Goal: Find contact information: Find specific fact

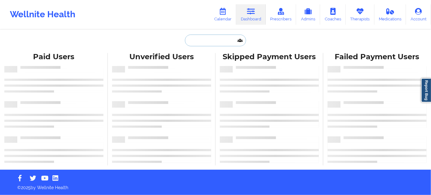
click at [229, 44] on input "text" at bounding box center [215, 41] width 61 height 12
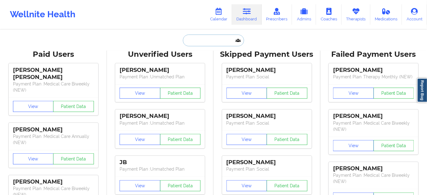
paste input "[EMAIL_ADDRESS][DOMAIN_NAME]"
type input "[EMAIL_ADDRESS][DOMAIN_NAME]"
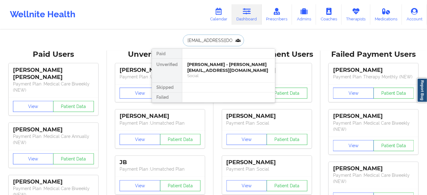
click at [210, 62] on div "[PERSON_NAME] - [PERSON_NAME][EMAIL_ADDRESS][DOMAIN_NAME]" at bounding box center [228, 67] width 83 height 11
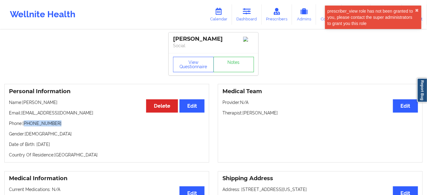
drag, startPoint x: 26, startPoint y: 126, endPoint x: 76, endPoint y: 125, distance: 50.0
click at [76, 125] on p "Phone: [PHONE_NUMBER]" at bounding box center [106, 123] width 195 height 6
copy p "[PHONE_NUMBER]"
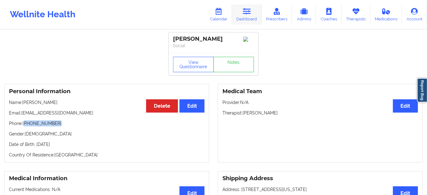
click at [248, 18] on link "Dashboard" at bounding box center [247, 14] width 30 height 20
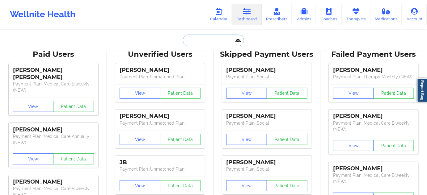
click at [210, 40] on input "text" at bounding box center [213, 41] width 61 height 12
paste input "[EMAIL_ADDRESS][DOMAIN_NAME]"
type input "[EMAIL_ADDRESS][DOMAIN_NAME]"
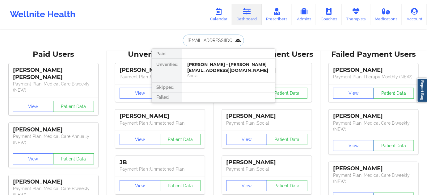
scroll to position [0, 7]
click at [205, 69] on div "[PERSON_NAME] - [EMAIL_ADDRESS][DOMAIN_NAME]" at bounding box center [228, 67] width 83 height 11
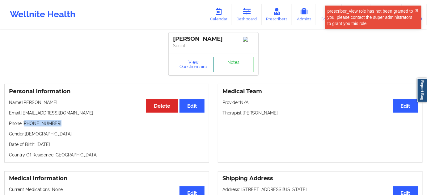
drag, startPoint x: 26, startPoint y: 125, endPoint x: 62, endPoint y: 124, distance: 36.2
click at [62, 124] on p "Phone: [PHONE_NUMBER]" at bounding box center [106, 123] width 195 height 6
copy p "[PHONE_NUMBER]"
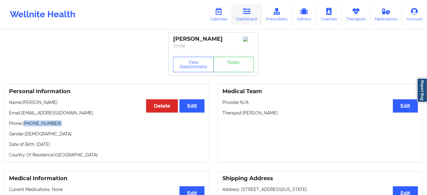
click at [248, 15] on icon at bounding box center [247, 11] width 8 height 7
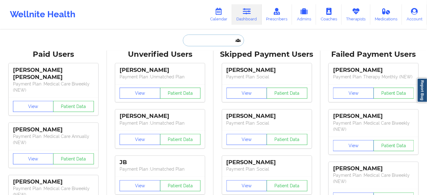
click at [224, 44] on input "text" at bounding box center [213, 41] width 61 height 12
paste input "[EMAIL_ADDRESS][DOMAIN_NAME]"
type input "[EMAIL_ADDRESS][DOMAIN_NAME]"
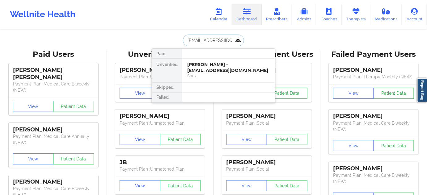
click at [204, 65] on div "[PERSON_NAME] - [EMAIL_ADDRESS][DOMAIN_NAME]" at bounding box center [228, 67] width 83 height 11
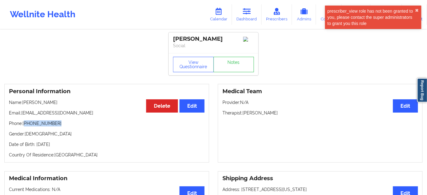
drag, startPoint x: 25, startPoint y: 126, endPoint x: 111, endPoint y: 124, distance: 86.1
click at [73, 125] on p "Phone: [PHONE_NUMBER]" at bounding box center [106, 123] width 195 height 6
copy p "[PHONE_NUMBER]"
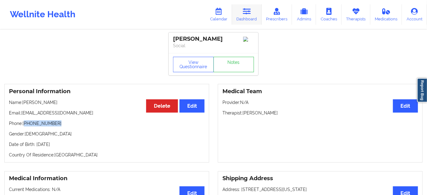
click at [251, 14] on icon at bounding box center [247, 11] width 8 height 7
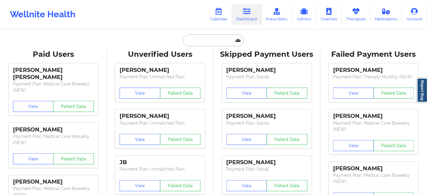
click at [198, 41] on input "text" at bounding box center [213, 41] width 61 height 12
paste input "[EMAIL_ADDRESS][DOMAIN_NAME]"
type input "[EMAIL_ADDRESS][DOMAIN_NAME]"
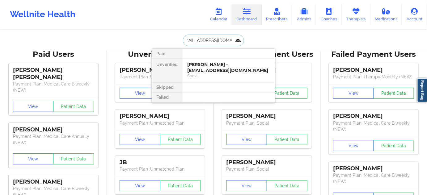
click at [205, 64] on div "[PERSON_NAME] - [EMAIL_ADDRESS][DOMAIN_NAME]" at bounding box center [228, 67] width 83 height 11
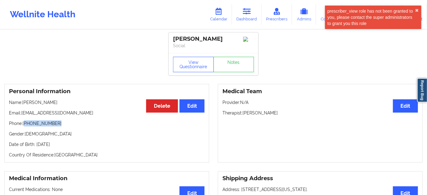
drag, startPoint x: 25, startPoint y: 127, endPoint x: 119, endPoint y: 119, distance: 94.4
click at [72, 126] on p "Phone: [PHONE_NUMBER]" at bounding box center [106, 123] width 195 height 6
copy p "[PHONE_NUMBER]"
click at [253, 24] on link "Dashboard" at bounding box center [247, 14] width 30 height 20
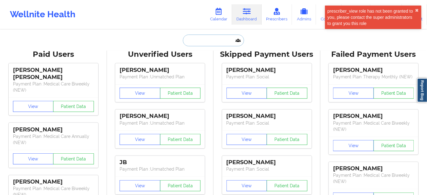
click at [221, 38] on input "text" at bounding box center [213, 41] width 61 height 12
paste input "[EMAIL_ADDRESS][DOMAIN_NAME]"
type input "[EMAIL_ADDRESS][DOMAIN_NAME]"
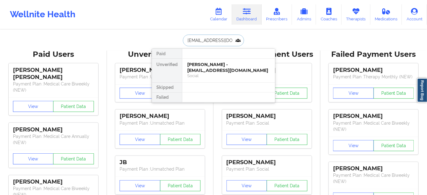
click at [205, 73] on div "Social" at bounding box center [228, 75] width 83 height 5
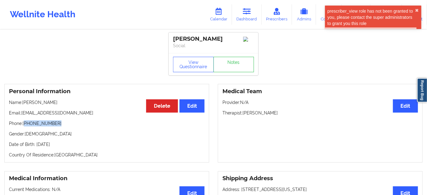
drag, startPoint x: 25, startPoint y: 126, endPoint x: 69, endPoint y: 124, distance: 43.9
click at [66, 123] on p "Phone: [PHONE_NUMBER]" at bounding box center [106, 123] width 195 height 6
copy p "[PHONE_NUMBER]"
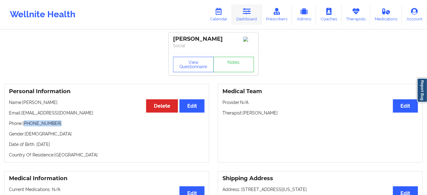
click at [244, 19] on link "Dashboard" at bounding box center [247, 14] width 30 height 20
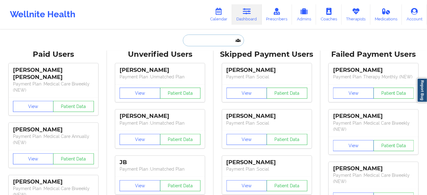
click at [217, 41] on input "text" at bounding box center [213, 41] width 61 height 12
paste input "[EMAIL_ADDRESS][DOMAIN_NAME]"
type input "[EMAIL_ADDRESS][DOMAIN_NAME]"
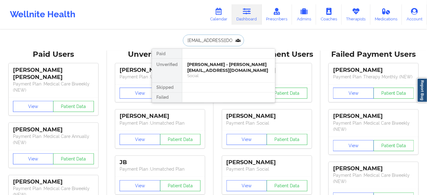
click at [201, 63] on div "[PERSON_NAME] - [PERSON_NAME][EMAIL_ADDRESS][DOMAIN_NAME]" at bounding box center [228, 67] width 83 height 11
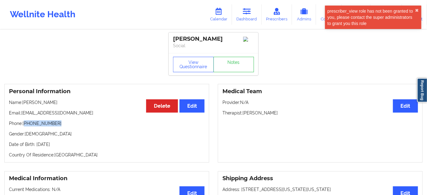
drag, startPoint x: 26, startPoint y: 125, endPoint x: 74, endPoint y: 125, distance: 48.8
click at [67, 124] on p "Phone: [PHONE_NUMBER]" at bounding box center [106, 123] width 195 height 6
copy p "[PHONE_NUMBER]"
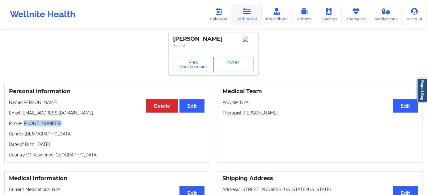
click at [246, 18] on link "Dashboard" at bounding box center [247, 14] width 30 height 20
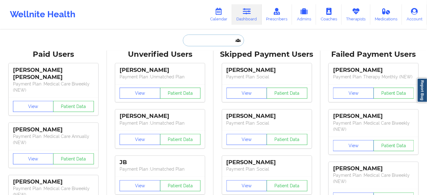
click at [219, 39] on input "text" at bounding box center [213, 41] width 61 height 12
paste input "[EMAIL_ADDRESS][DOMAIN_NAME]"
type input "[EMAIL_ADDRESS][DOMAIN_NAME]"
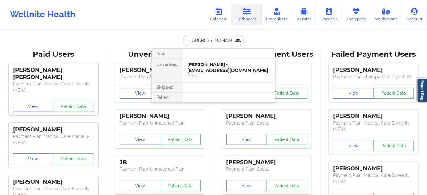
click at [208, 69] on div "[PERSON_NAME] - [EMAIL_ADDRESS][DOMAIN_NAME]" at bounding box center [228, 67] width 83 height 11
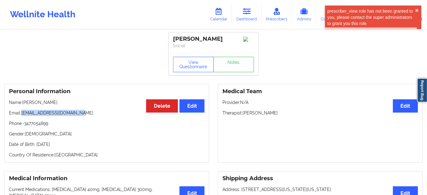
drag, startPoint x: 22, startPoint y: 114, endPoint x: 94, endPoint y: 116, distance: 71.6
click at [94, 116] on p "Email: [EMAIL_ADDRESS][DOMAIN_NAME]" at bounding box center [106, 113] width 195 height 6
copy p "[EMAIL_ADDRESS][DOMAIN_NAME]"
drag, startPoint x: 27, startPoint y: 125, endPoint x: 90, endPoint y: 127, distance: 63.9
click at [85, 127] on p "Phone: -3477054899" at bounding box center [106, 123] width 195 height 6
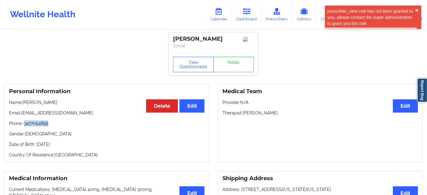
copy p "3477054899"
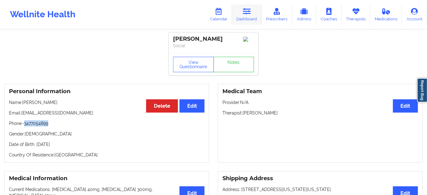
click at [251, 15] on icon at bounding box center [247, 11] width 8 height 7
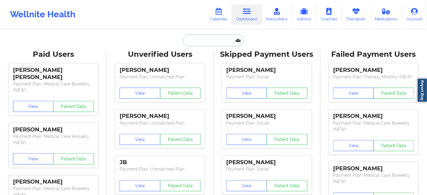
click at [219, 38] on input "text" at bounding box center [213, 41] width 61 height 12
paste input "[EMAIL_ADDRESS][DOMAIN_NAME]"
type input "[EMAIL_ADDRESS][DOMAIN_NAME]"
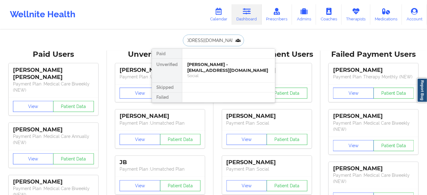
click at [206, 65] on div "[PERSON_NAME] - [EMAIL_ADDRESS][DOMAIN_NAME]" at bounding box center [228, 67] width 83 height 11
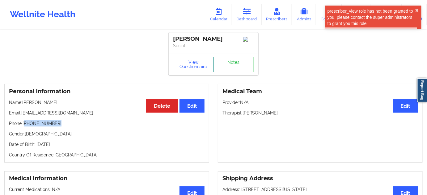
drag, startPoint x: 26, startPoint y: 125, endPoint x: 84, endPoint y: 125, distance: 58.0
click at [65, 125] on p "Phone: [PHONE_NUMBER]" at bounding box center [106, 123] width 195 height 6
copy p "[PHONE_NUMBER]"
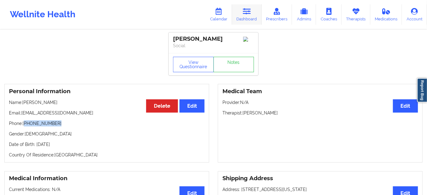
click at [235, 16] on link "Dashboard" at bounding box center [247, 14] width 30 height 20
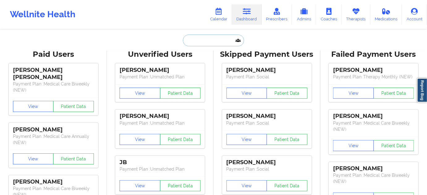
click at [217, 40] on input "text" at bounding box center [213, 41] width 61 height 12
paste input "[EMAIL_ADDRESS][DOMAIN_NAME]"
type input "[EMAIL_ADDRESS][DOMAIN_NAME]"
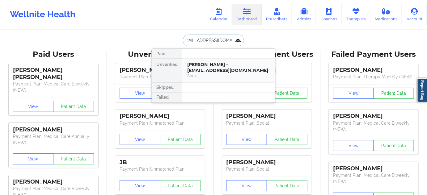
click at [209, 70] on div "[PERSON_NAME] - [EMAIL_ADDRESS][DOMAIN_NAME]" at bounding box center [228, 67] width 83 height 11
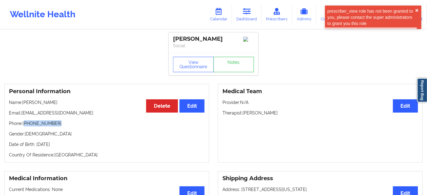
drag, startPoint x: 25, startPoint y: 126, endPoint x: 73, endPoint y: 127, distance: 48.2
click at [73, 127] on p "Phone: [PHONE_NUMBER]" at bounding box center [106, 123] width 195 height 6
copy p "[PHONE_NUMBER]"
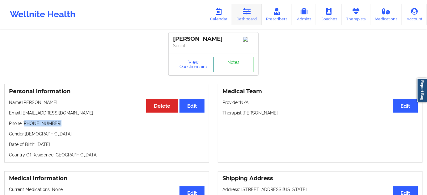
click at [255, 7] on link "Dashboard" at bounding box center [247, 14] width 30 height 20
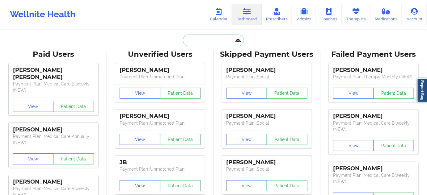
click at [198, 42] on input "text" at bounding box center [213, 41] width 61 height 12
paste input "[EMAIL_ADDRESS][DOMAIN_NAME]"
type input "[EMAIL_ADDRESS][DOMAIN_NAME]"
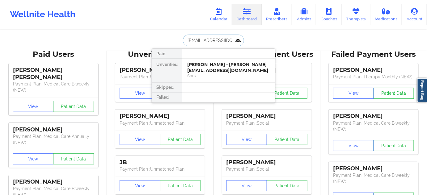
click at [207, 70] on div "[PERSON_NAME] - [PERSON_NAME][EMAIL_ADDRESS][DOMAIN_NAME]" at bounding box center [228, 67] width 83 height 11
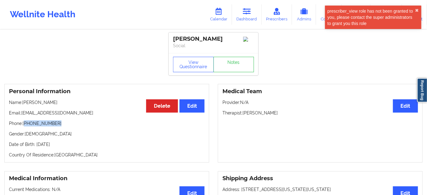
drag, startPoint x: 26, startPoint y: 125, endPoint x: 84, endPoint y: 127, distance: 57.8
click at [66, 127] on p "Phone: [PHONE_NUMBER]" at bounding box center [106, 123] width 195 height 6
click at [242, 16] on link "Dashboard" at bounding box center [247, 14] width 30 height 20
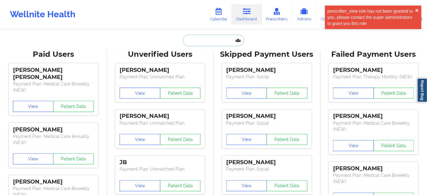
click at [210, 35] on input "text" at bounding box center [213, 41] width 61 height 12
paste input "[EMAIL_ADDRESS][DOMAIN_NAME]"
type input "[EMAIL_ADDRESS][DOMAIN_NAME]"
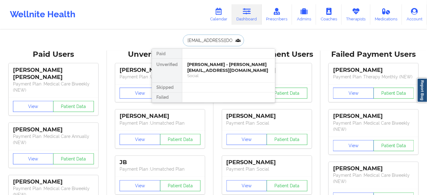
scroll to position [0, 20]
click at [209, 65] on div "[PERSON_NAME] - [EMAIL_ADDRESS][DOMAIN_NAME]" at bounding box center [228, 67] width 83 height 11
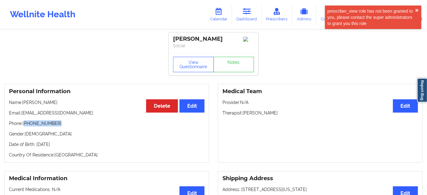
drag, startPoint x: 26, startPoint y: 126, endPoint x: 78, endPoint y: 126, distance: 52.2
click at [78, 126] on p "Phone: [PHONE_NUMBER]" at bounding box center [106, 123] width 195 height 6
drag, startPoint x: 257, startPoint y: 18, endPoint x: 220, endPoint y: 27, distance: 37.5
click at [257, 18] on link "Dashboard" at bounding box center [247, 14] width 30 height 20
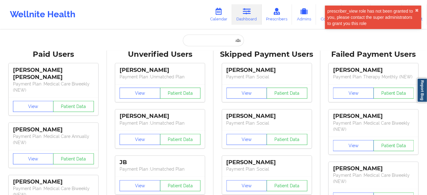
click at [214, 41] on input "text" at bounding box center [213, 41] width 61 height 12
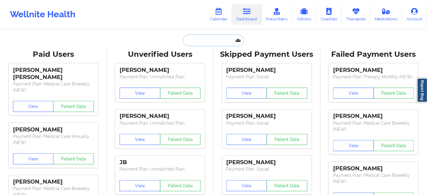
paste input "[EMAIL_ADDRESS][DOMAIN_NAME]"
type input "[EMAIL_ADDRESS][DOMAIN_NAME]"
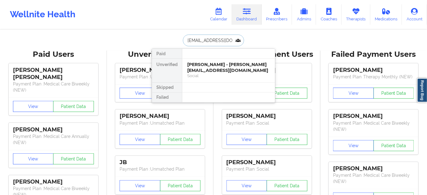
click at [194, 68] on div "[PERSON_NAME] - [PERSON_NAME][EMAIL_ADDRESS][DOMAIN_NAME]" at bounding box center [228, 67] width 83 height 11
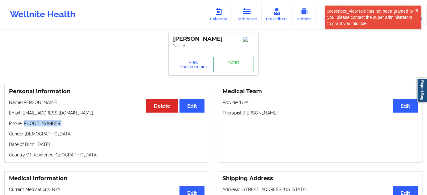
drag, startPoint x: 25, startPoint y: 126, endPoint x: 69, endPoint y: 126, distance: 43.2
click at [69, 126] on p "Phone: [PHONE_NUMBER]" at bounding box center [106, 123] width 195 height 6
drag, startPoint x: 245, startPoint y: 14, endPoint x: 232, endPoint y: 21, distance: 15.4
click at [245, 14] on icon at bounding box center [247, 11] width 8 height 7
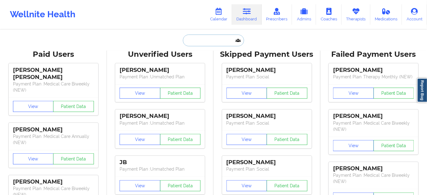
click at [214, 38] on input "text" at bounding box center [213, 41] width 61 height 12
paste input "[EMAIL_ADDRESS][DOMAIN_NAME]"
type input "[EMAIL_ADDRESS][DOMAIN_NAME]"
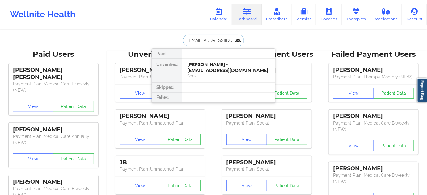
click at [195, 65] on div "[PERSON_NAME] - [EMAIL_ADDRESS][DOMAIN_NAME]" at bounding box center [228, 67] width 83 height 11
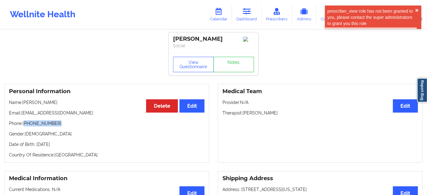
drag, startPoint x: 25, startPoint y: 127, endPoint x: 58, endPoint y: 126, distance: 33.0
click at [56, 127] on p "Phone: [PHONE_NUMBER]" at bounding box center [106, 123] width 195 height 6
click at [246, 13] on icon at bounding box center [247, 11] width 8 height 7
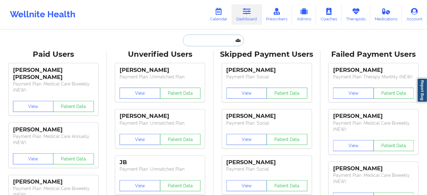
click at [214, 38] on input "text" at bounding box center [213, 41] width 61 height 12
paste input "[EMAIL_ADDRESS][DOMAIN_NAME]"
type input "[EMAIL_ADDRESS][DOMAIN_NAME]"
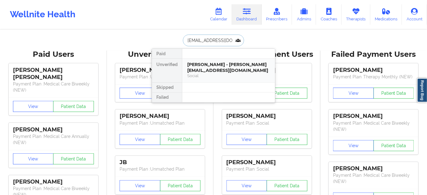
click at [203, 69] on div "[PERSON_NAME] - [PERSON_NAME][EMAIL_ADDRESS][DOMAIN_NAME]" at bounding box center [228, 67] width 83 height 11
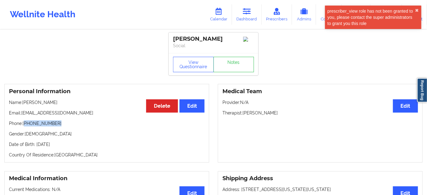
drag, startPoint x: 26, startPoint y: 124, endPoint x: 66, endPoint y: 122, distance: 40.2
click at [66, 122] on p "Phone: [PHONE_NUMBER]" at bounding box center [106, 123] width 195 height 6
click at [252, 16] on link "Dashboard" at bounding box center [247, 14] width 30 height 20
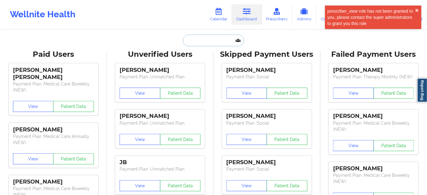
click at [218, 40] on input "text" at bounding box center [213, 41] width 61 height 12
paste input "[EMAIL_ADDRESS][DOMAIN_NAME]"
type input "[EMAIL_ADDRESS][DOMAIN_NAME]"
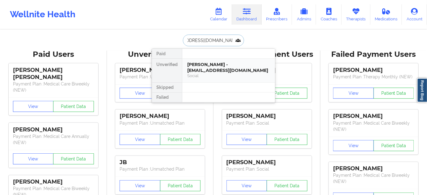
click at [205, 64] on div "[PERSON_NAME] - [EMAIL_ADDRESS][DOMAIN_NAME]" at bounding box center [228, 67] width 83 height 11
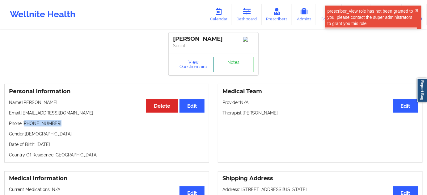
drag, startPoint x: 25, startPoint y: 125, endPoint x: 74, endPoint y: 123, distance: 48.8
click at [74, 123] on p "Phone: [PHONE_NUMBER]" at bounding box center [106, 123] width 195 height 6
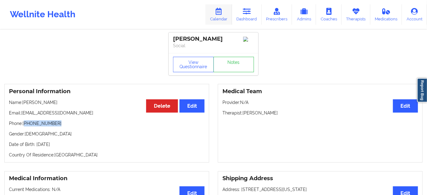
drag, startPoint x: 253, startPoint y: 18, endPoint x: 230, endPoint y: 20, distance: 23.6
click at [253, 18] on link "Dashboard" at bounding box center [247, 14] width 30 height 20
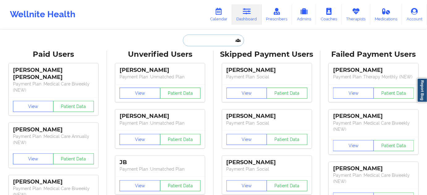
click at [206, 38] on input "text" at bounding box center [213, 41] width 61 height 12
paste input "[EMAIL_ADDRESS][DOMAIN_NAME]"
type input "[EMAIL_ADDRESS][DOMAIN_NAME]"
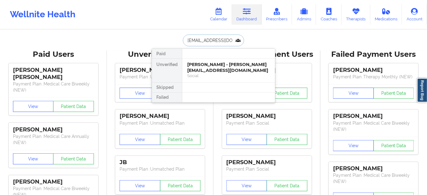
click at [207, 69] on div "[PERSON_NAME] - [PERSON_NAME][EMAIL_ADDRESS][DOMAIN_NAME]" at bounding box center [228, 67] width 83 height 11
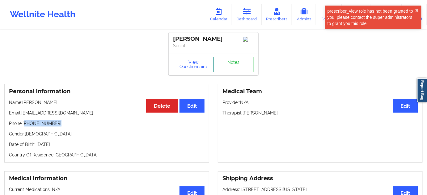
drag, startPoint x: 25, startPoint y: 126, endPoint x: 97, endPoint y: 131, distance: 72.1
click at [69, 124] on p "Phone: [PHONE_NUMBER]" at bounding box center [106, 123] width 195 height 6
